Goal: Find specific page/section

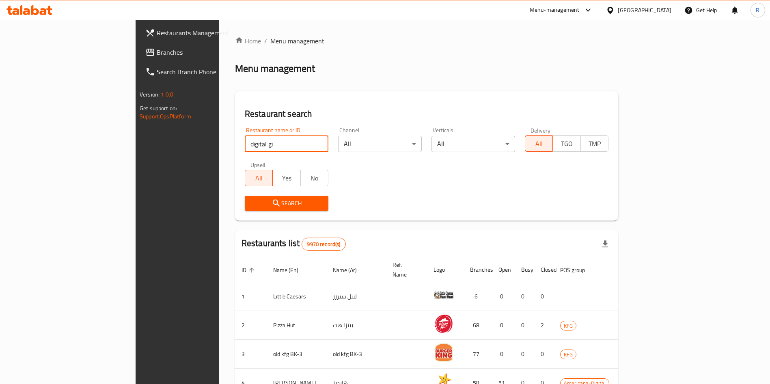
type input "digital gi"
click button "Search" at bounding box center [287, 203] width 84 height 15
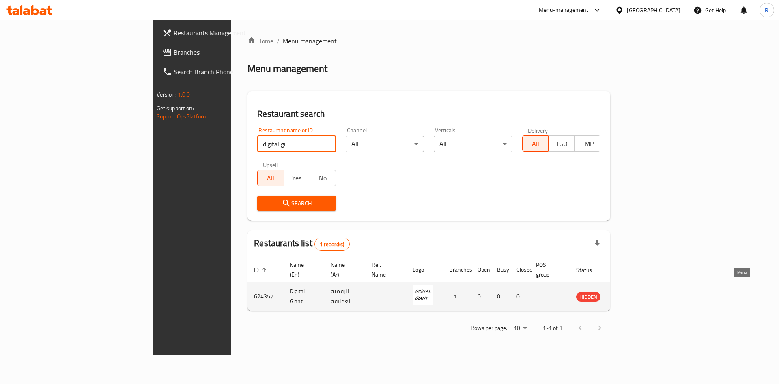
click at [628, 292] on icon "enhanced table" at bounding box center [624, 297] width 10 height 10
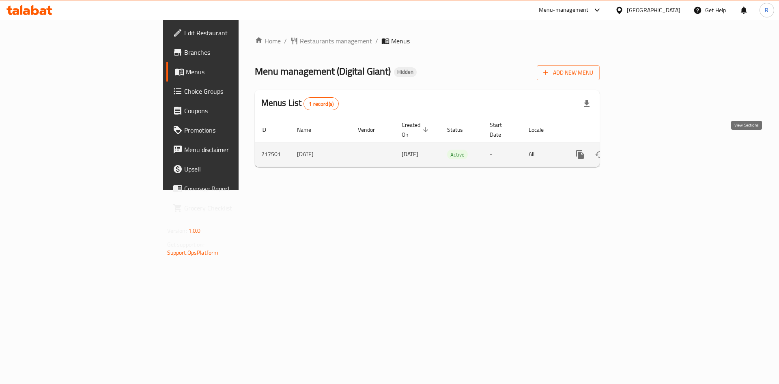
click at [642, 151] on icon "enhanced table" at bounding box center [638, 154] width 7 height 7
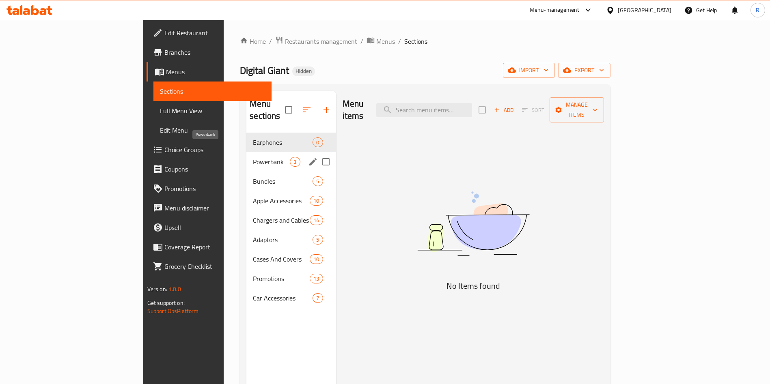
click at [253, 157] on span "Powerbank" at bounding box center [271, 162] width 37 height 10
